Goal: Information Seeking & Learning: Stay updated

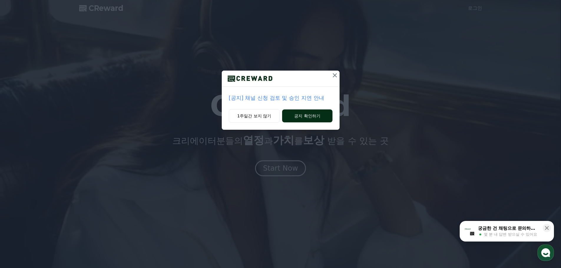
click at [305, 119] on button "공지 확인하기" at bounding box center [307, 116] width 50 height 13
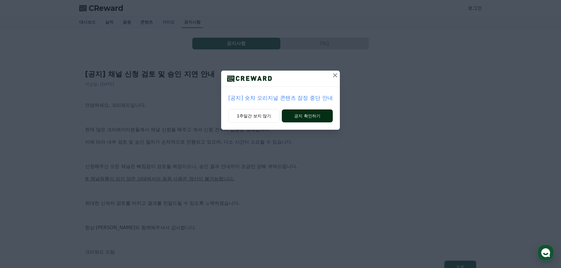
click at [304, 117] on button "공지 확인하기" at bounding box center [307, 116] width 51 height 13
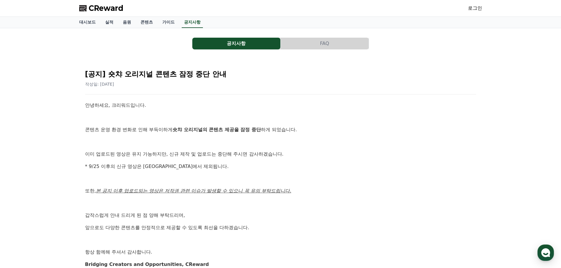
click at [330, 189] on p "또한, 본 공지 이후 업로드되는 영상은 저작권 관련 이슈가 발생할 수 있으니 꼭 유의 부탁드립니다." at bounding box center [280, 191] width 391 height 8
